Goal: Transaction & Acquisition: Purchase product/service

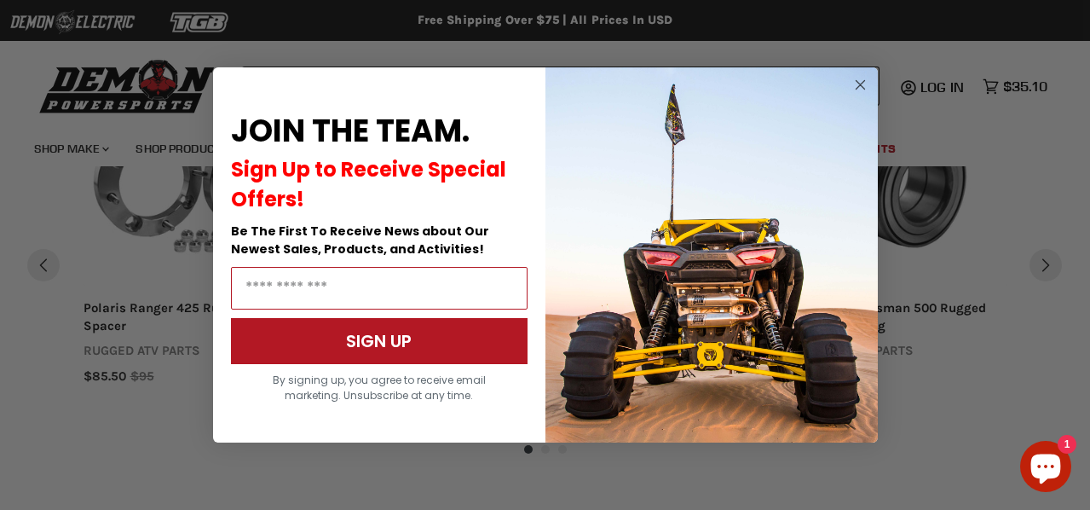
scroll to position [1444, 0]
